Goal: Transaction & Acquisition: Purchase product/service

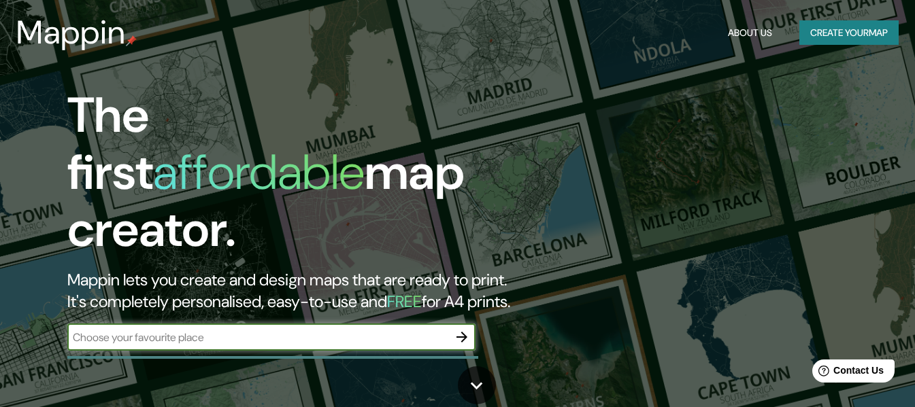
click at [202, 330] on input "text" at bounding box center [257, 338] width 381 height 16
type input "[GEOGRAPHIC_DATA], [GEOGRAPHIC_DATA]"
click at [458, 329] on icon "button" at bounding box center [462, 337] width 16 height 16
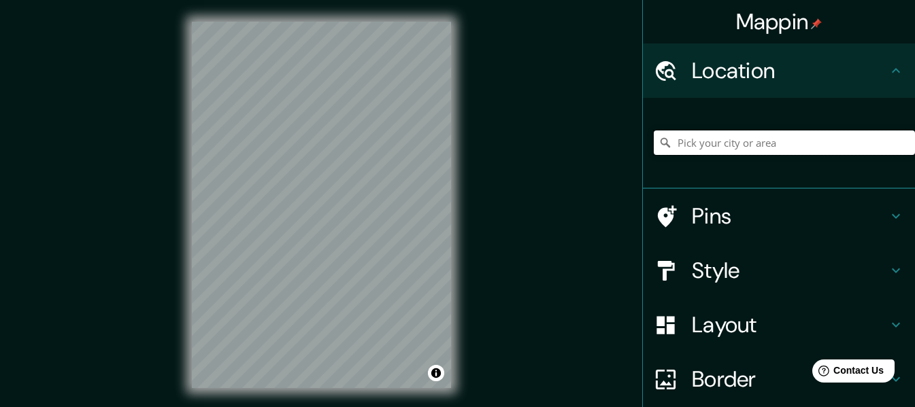
click at [700, 140] on input "Pick your city or area" at bounding box center [783, 143] width 261 height 24
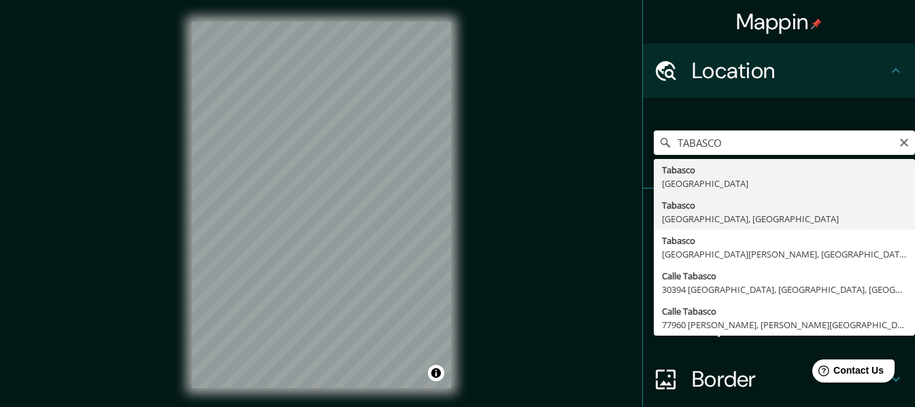
type input "[GEOGRAPHIC_DATA], [GEOGRAPHIC_DATA], [GEOGRAPHIC_DATA]"
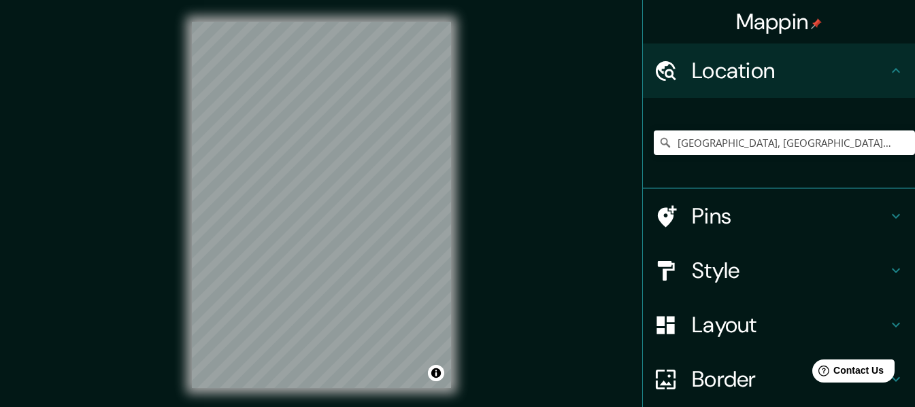
click at [719, 210] on h4 "Pins" at bounding box center [790, 216] width 196 height 27
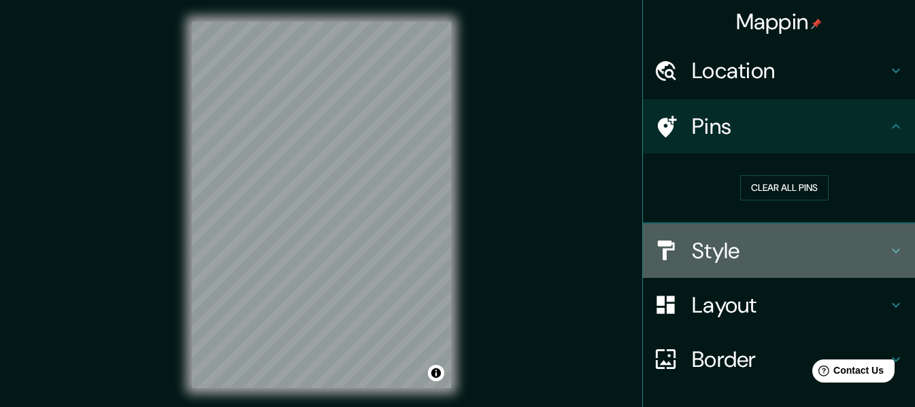
click at [716, 254] on h4 "Style" at bounding box center [790, 250] width 196 height 27
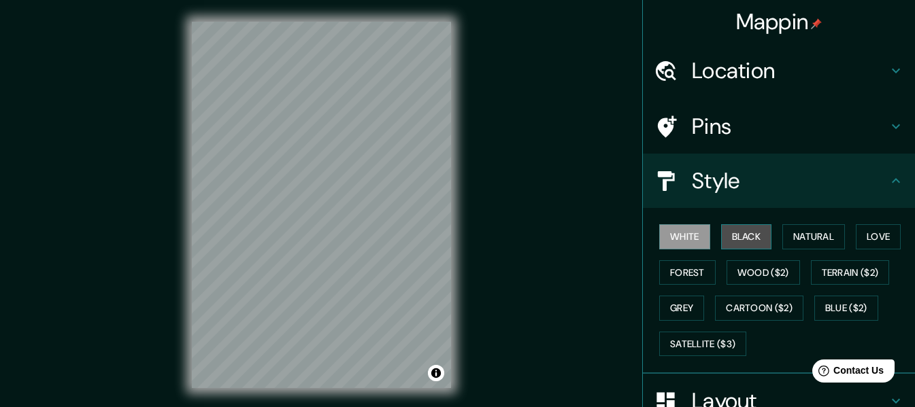
click at [740, 235] on button "Black" at bounding box center [746, 236] width 51 height 25
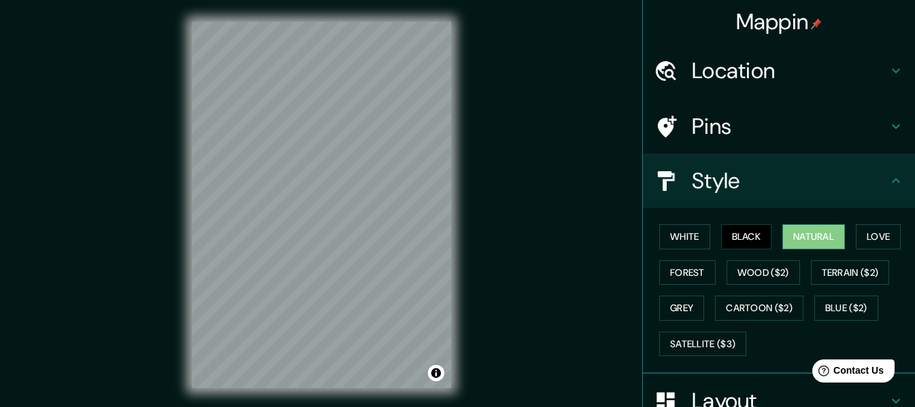
click at [809, 240] on button "Natural" at bounding box center [813, 236] width 63 height 25
click at [868, 237] on button "Love" at bounding box center [877, 236] width 45 height 25
click at [809, 240] on button "Natural" at bounding box center [813, 236] width 63 height 25
click at [708, 131] on h4 "Pins" at bounding box center [790, 126] width 196 height 27
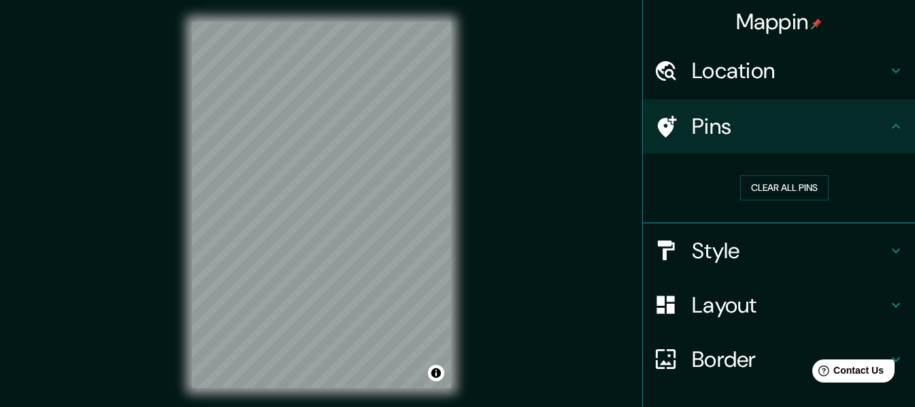
click at [726, 116] on h4 "Pins" at bounding box center [790, 126] width 196 height 27
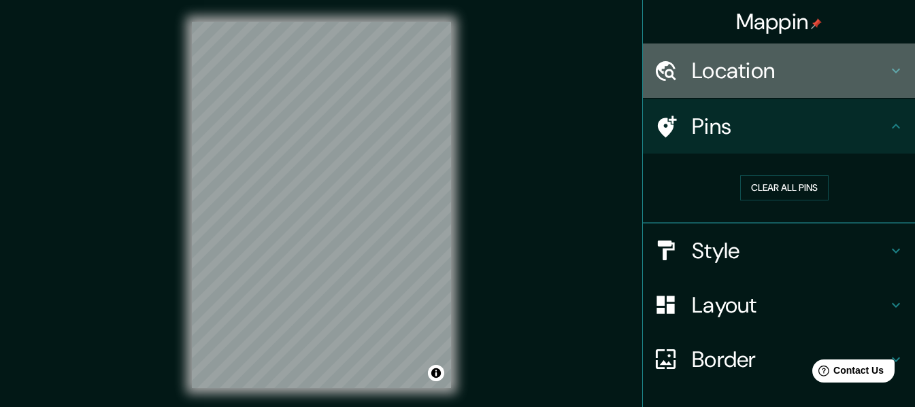
click at [785, 63] on h4 "Location" at bounding box center [790, 70] width 196 height 27
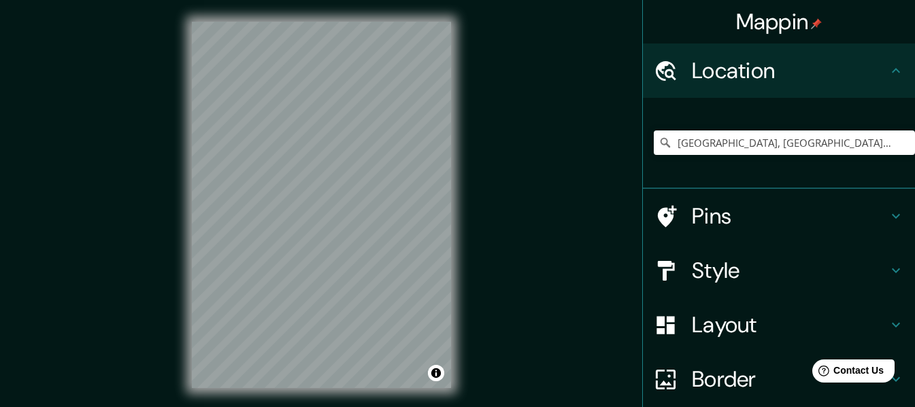
click at [756, 224] on h4 "Pins" at bounding box center [790, 216] width 196 height 27
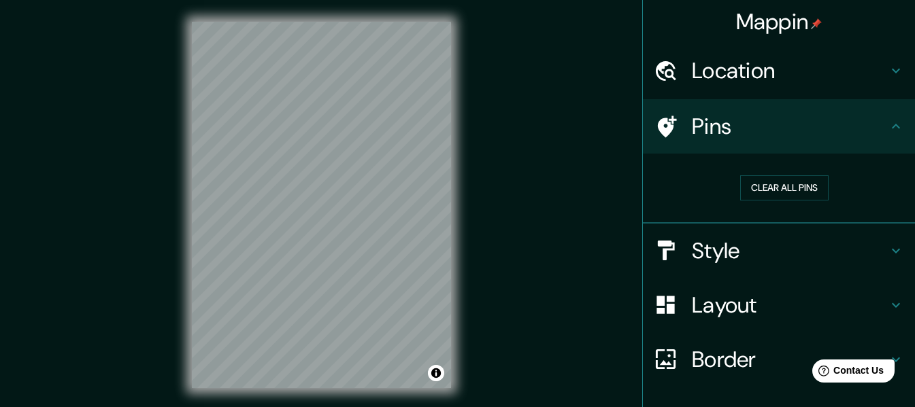
click at [663, 128] on icon at bounding box center [665, 127] width 24 height 24
click at [341, 300] on div at bounding box center [338, 299] width 11 height 11
click at [338, 300] on div at bounding box center [339, 300] width 11 height 11
click at [726, 266] on div "Style" at bounding box center [779, 251] width 272 height 54
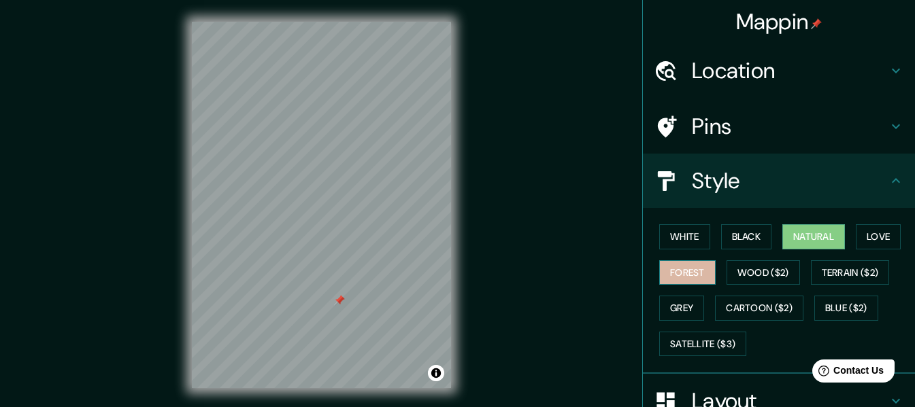
click at [686, 273] on button "Forest" at bounding box center [687, 272] width 56 height 25
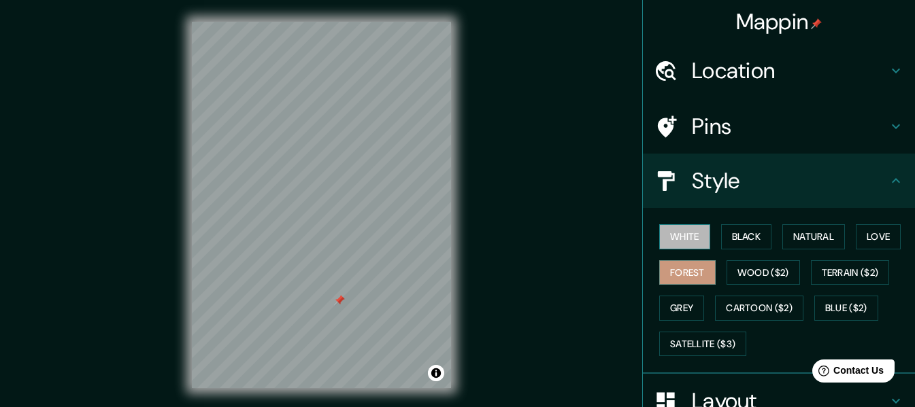
click at [681, 235] on button "White" at bounding box center [684, 236] width 51 height 25
click at [738, 235] on button "Black" at bounding box center [746, 236] width 51 height 25
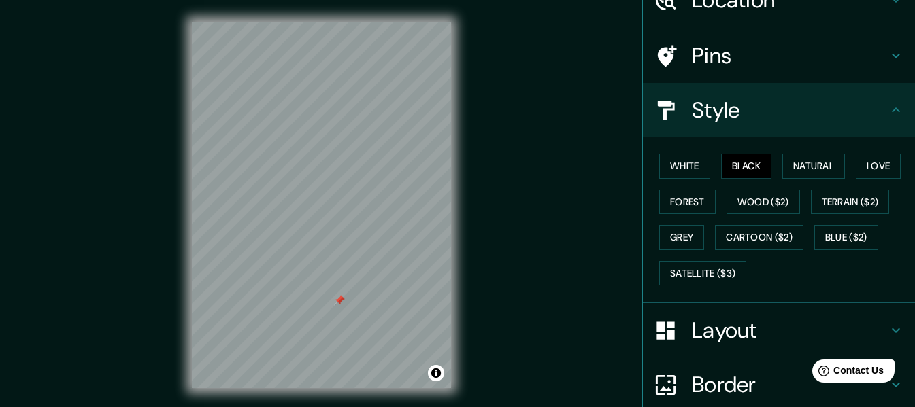
scroll to position [189, 0]
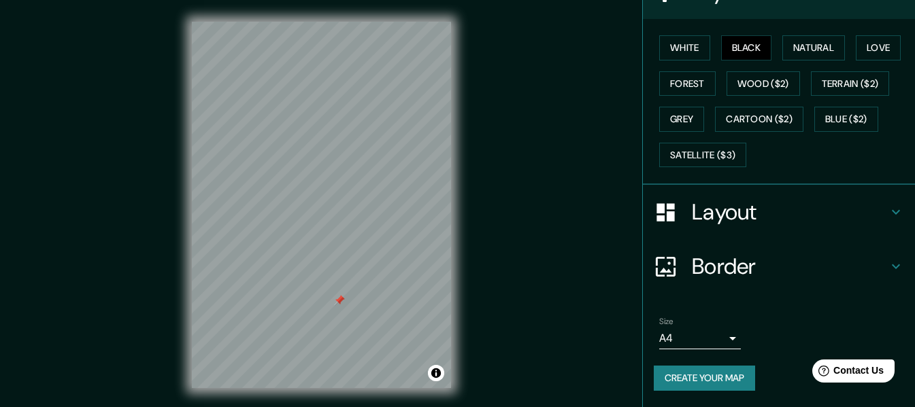
click at [859, 211] on h4 "Layout" at bounding box center [790, 212] width 196 height 27
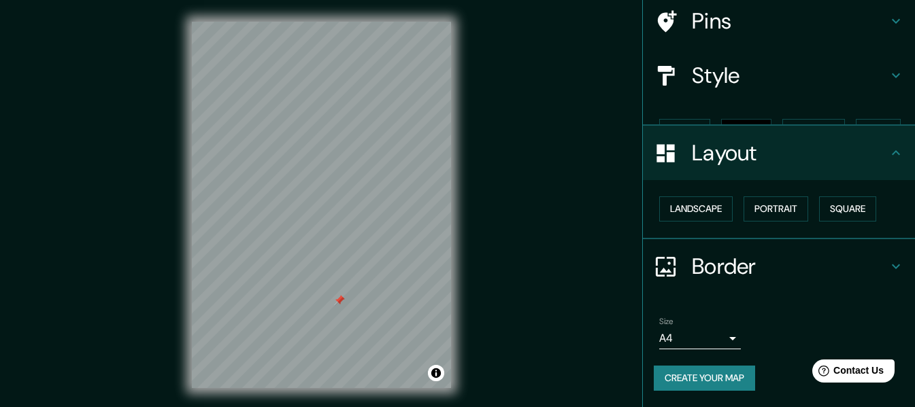
scroll to position [82, 0]
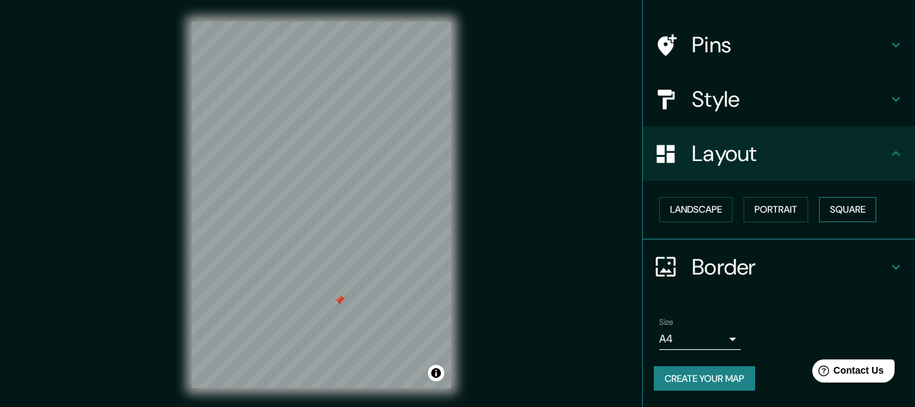
click at [852, 210] on button "Square" at bounding box center [847, 209] width 57 height 25
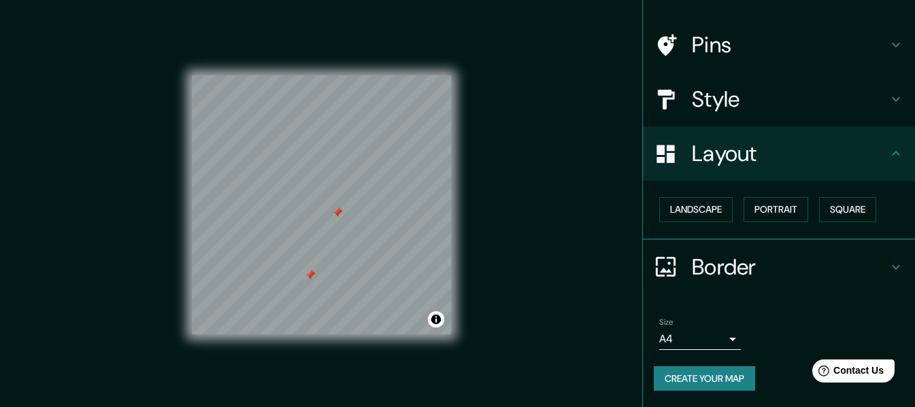
click at [891, 266] on icon at bounding box center [895, 267] width 8 height 5
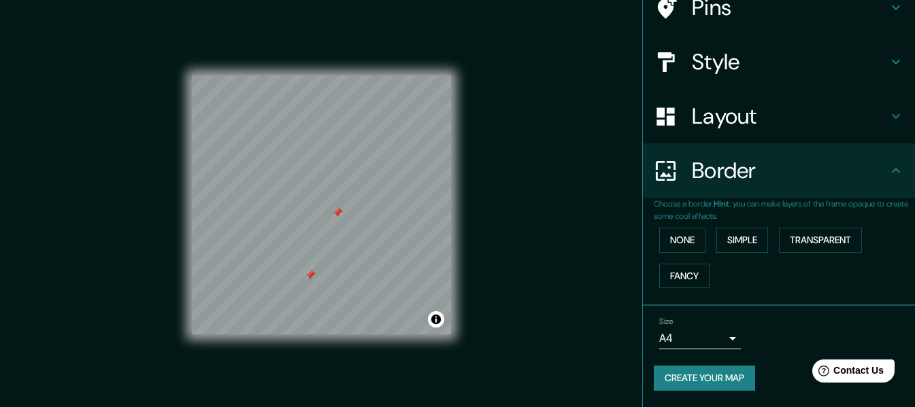
scroll to position [51, 0]
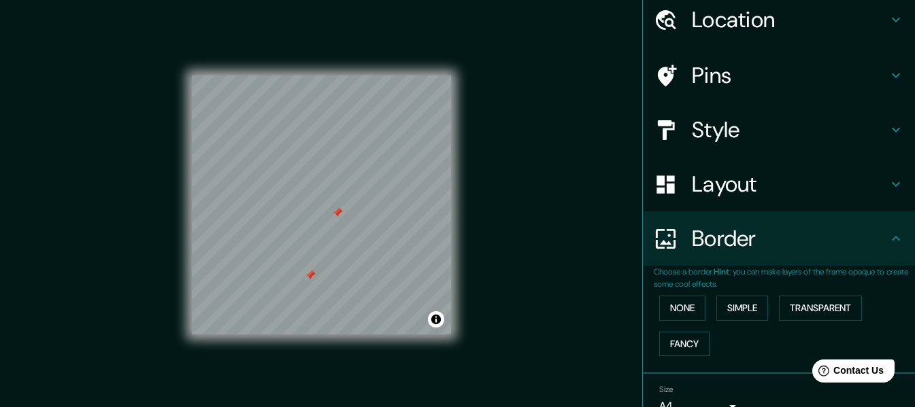
click at [789, 86] on h4 "Pins" at bounding box center [790, 75] width 196 height 27
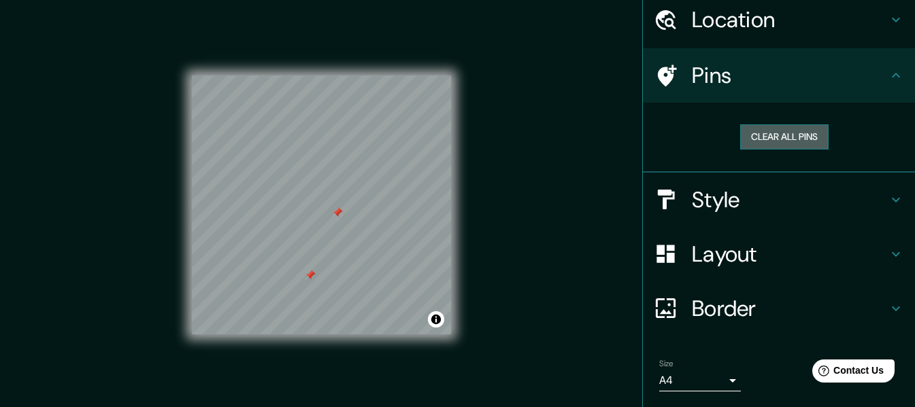
click at [787, 135] on button "Clear all pins" at bounding box center [784, 136] width 88 height 25
click at [896, 83] on div "Pins" at bounding box center [779, 75] width 272 height 54
click at [887, 73] on icon at bounding box center [895, 75] width 16 height 16
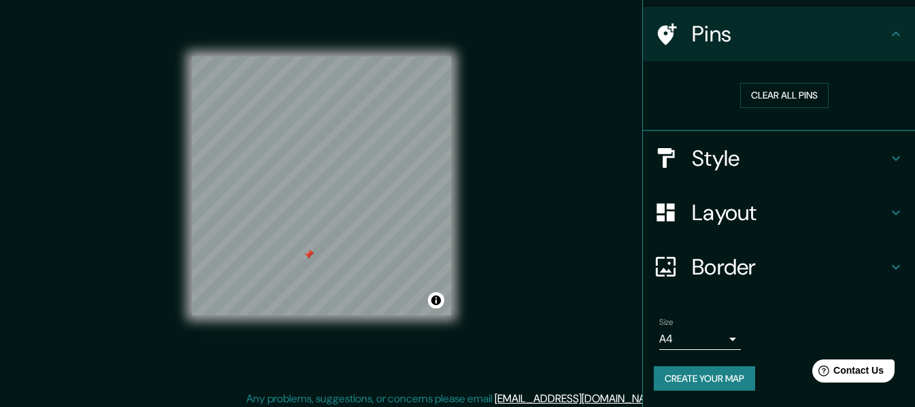
scroll to position [24, 0]
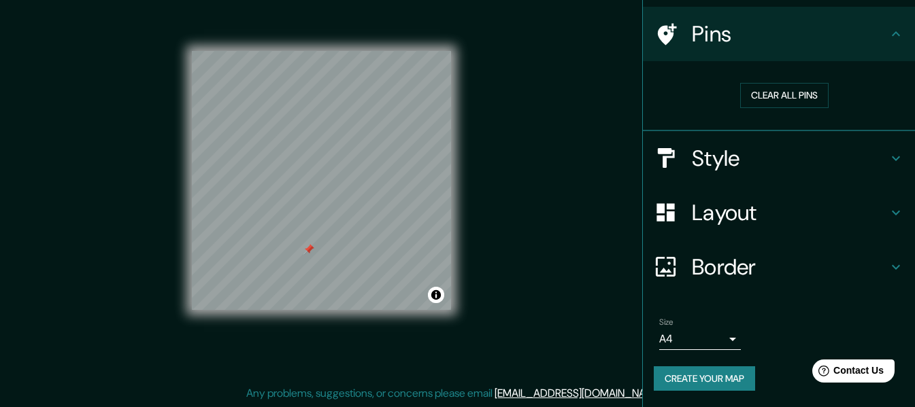
click at [721, 337] on body "Mappin Location [GEOGRAPHIC_DATA], [GEOGRAPHIC_DATA], [GEOGRAPHIC_DATA] Pins Cl…" at bounding box center [457, 179] width 915 height 407
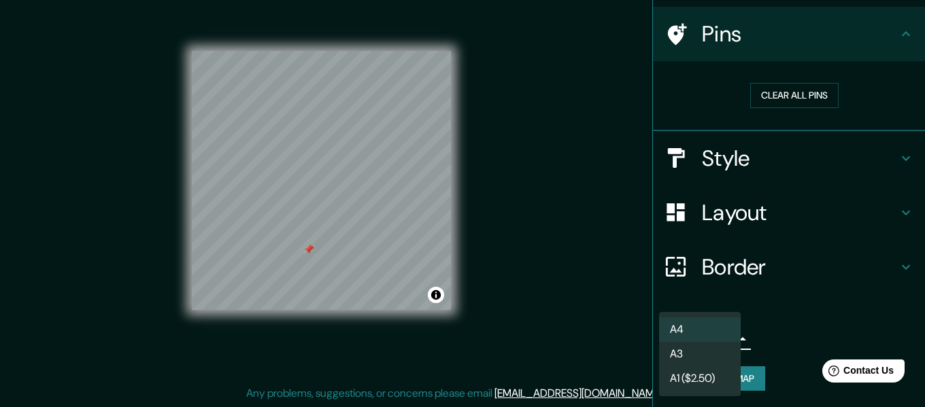
click at [779, 337] on div at bounding box center [462, 203] width 925 height 407
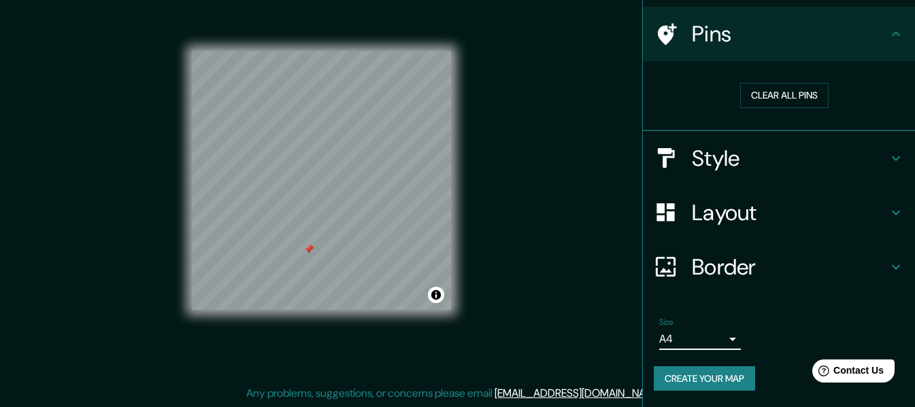
click at [719, 371] on button "Create your map" at bounding box center [703, 379] width 101 height 25
